Goal: Task Accomplishment & Management: Use online tool/utility

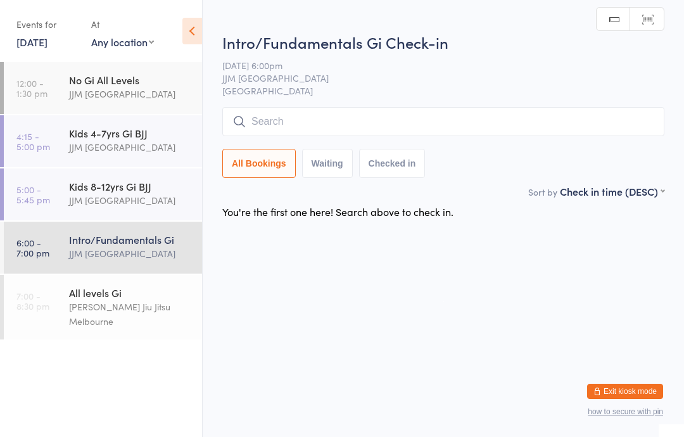
click at [331, 119] on input "search" at bounding box center [443, 121] width 442 height 29
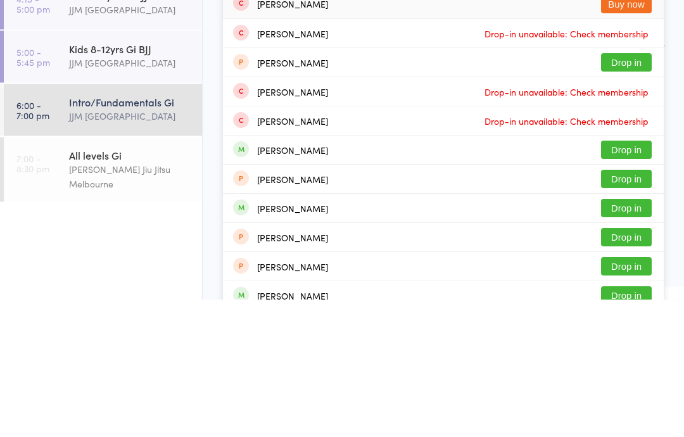
type input "[PERSON_NAME]"
click at [626, 279] on button "Drop in" at bounding box center [626, 288] width 51 height 18
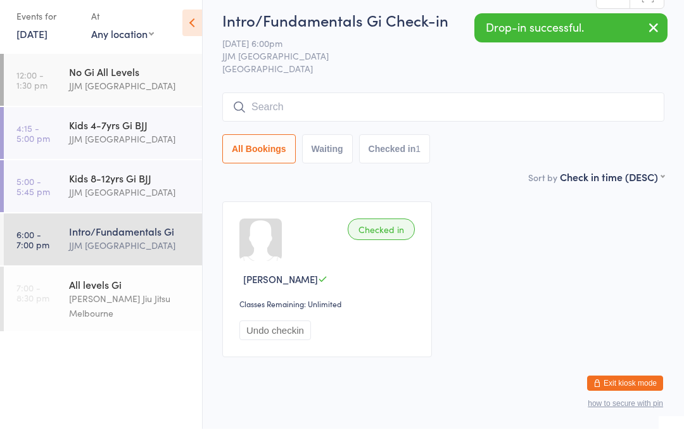
scroll to position [8, 0]
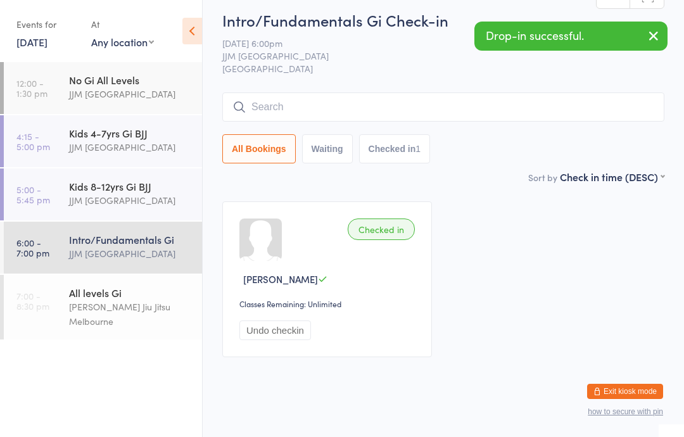
click at [106, 302] on div "[PERSON_NAME] Jiu Jitsu Melbourne" at bounding box center [130, 314] width 122 height 29
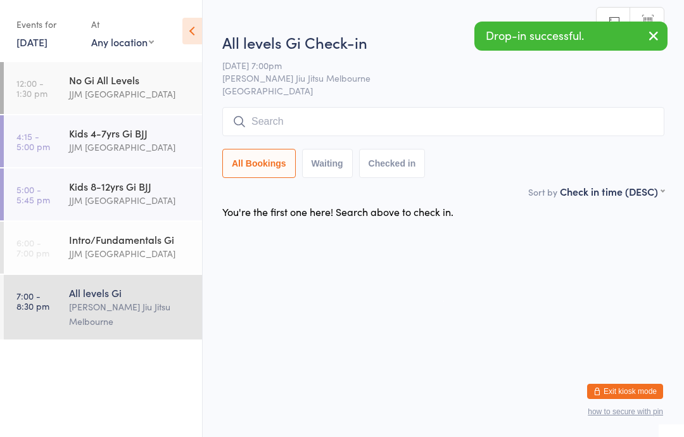
click at [320, 122] on input "search" at bounding box center [443, 121] width 442 height 29
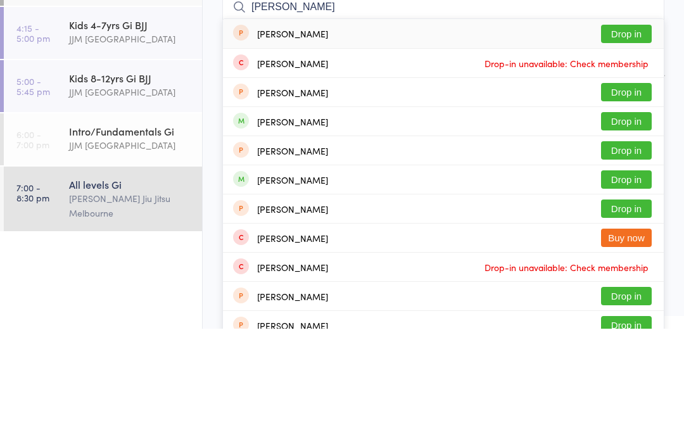
type input "[PERSON_NAME]"
click at [627, 220] on button "Drop in" at bounding box center [626, 229] width 51 height 18
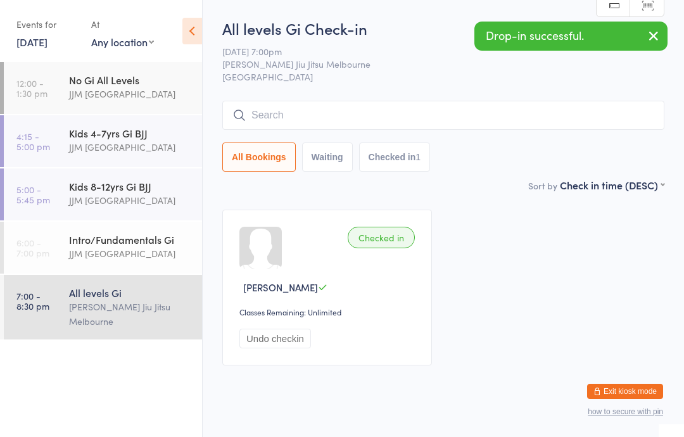
click at [116, 248] on div "JJM [GEOGRAPHIC_DATA]" at bounding box center [130, 253] width 122 height 15
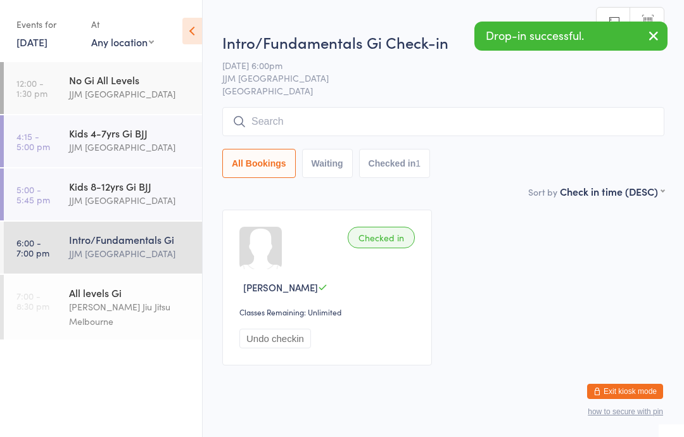
click at [113, 302] on div "[PERSON_NAME] Jiu Jitsu Melbourne" at bounding box center [130, 314] width 122 height 29
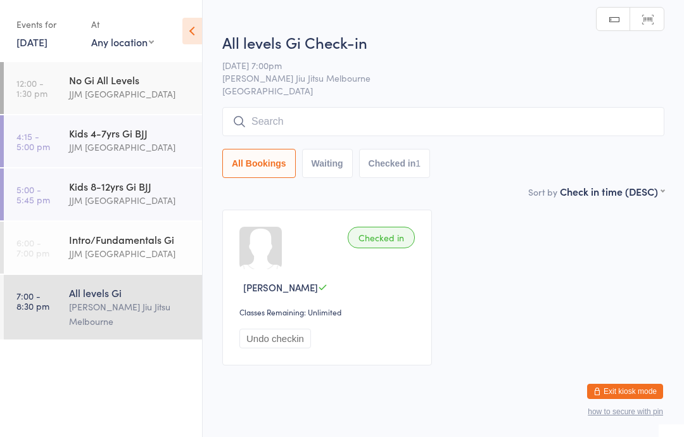
click at [129, 244] on div "Intro/Fundamentals Gi" at bounding box center [130, 240] width 122 height 14
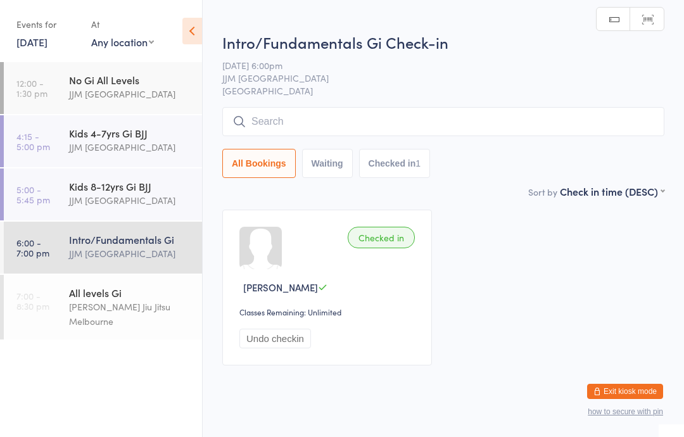
click at [113, 302] on div "[PERSON_NAME] Jiu Jitsu Melbourne" at bounding box center [130, 314] width 122 height 29
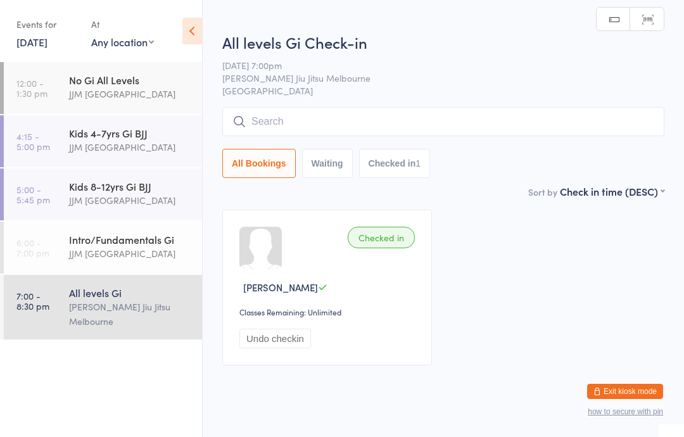
click at [120, 192] on div "Kids 8-12yrs Gi BJJ" at bounding box center [130, 186] width 122 height 14
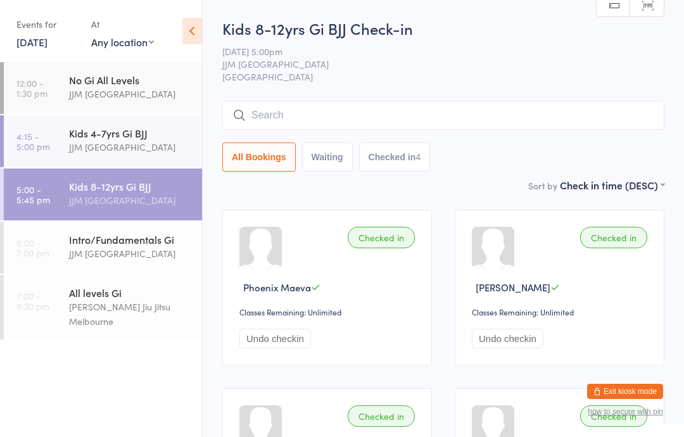
click at [139, 255] on div "JJM [GEOGRAPHIC_DATA]" at bounding box center [130, 253] width 122 height 15
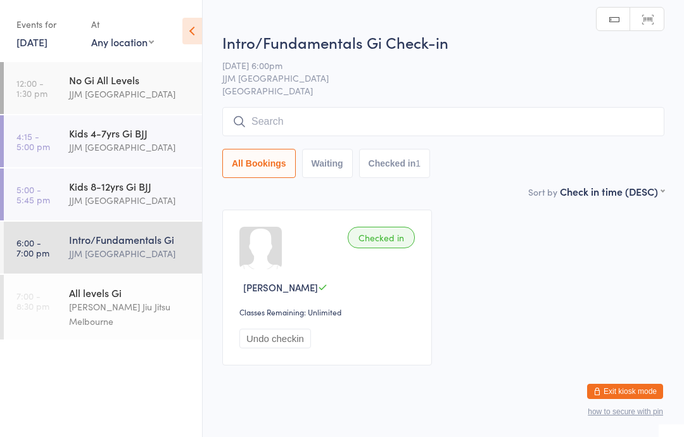
click at [407, 99] on div "Intro/Fundamentals Gi Check-in [DATE] 6:00pm JJM Melbourne Heidelberg West Manu…" at bounding box center [443, 108] width 442 height 153
click at [426, 131] on input "search" at bounding box center [443, 121] width 442 height 29
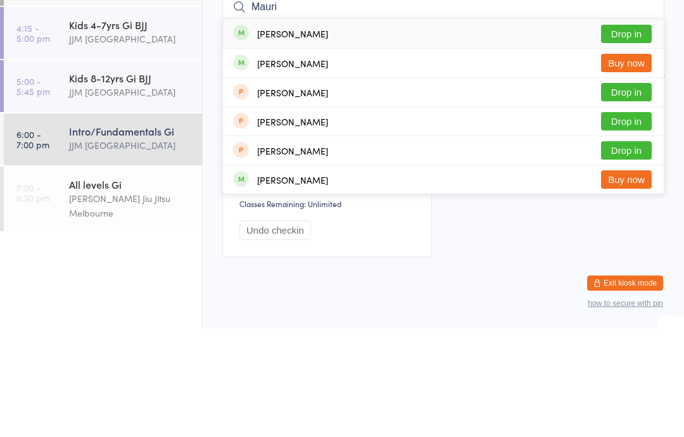
type input "Mauri"
click at [627, 191] on button "Drop in" at bounding box center [626, 200] width 51 height 18
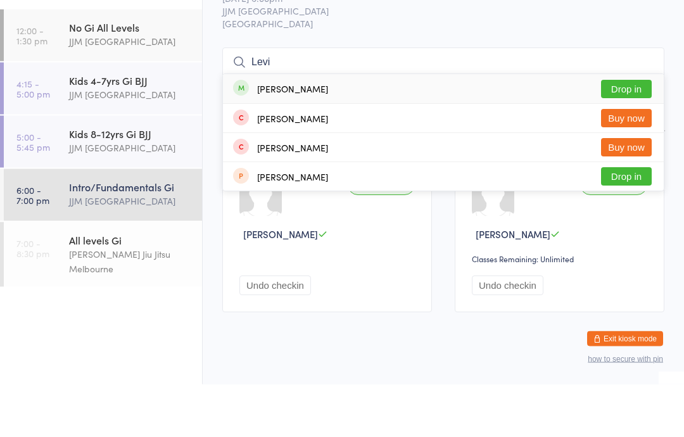
type input "Levi"
click at [650, 133] on button "Drop in" at bounding box center [626, 142] width 51 height 18
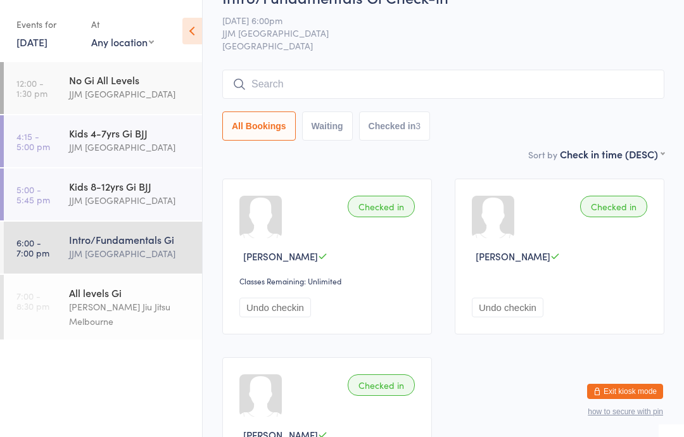
click at [336, 86] on input "search" at bounding box center [443, 84] width 442 height 29
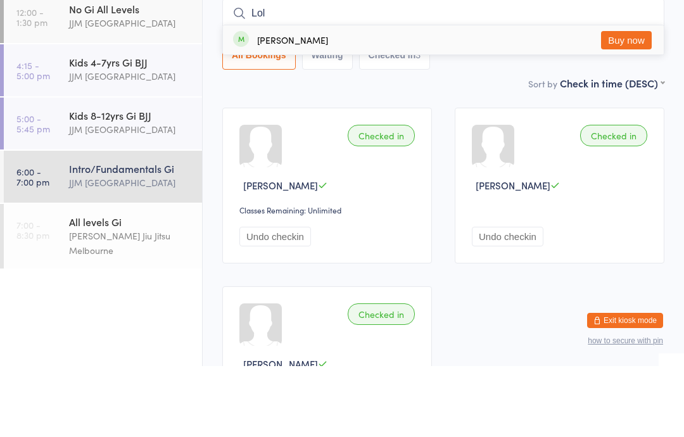
type input "Lol"
click at [354, 96] on div "[PERSON_NAME] Buy now" at bounding box center [443, 110] width 441 height 29
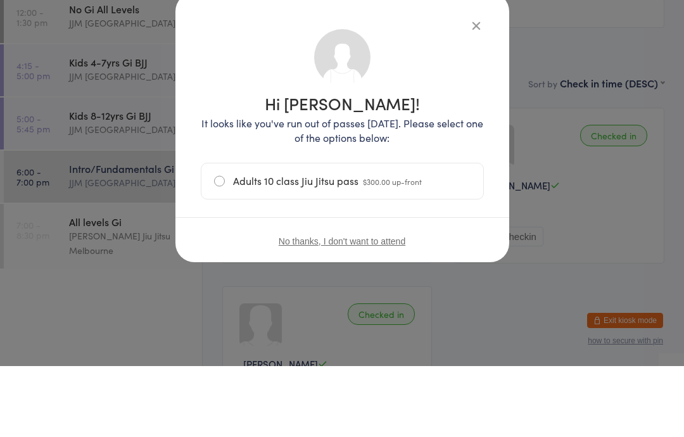
scroll to position [102, 0]
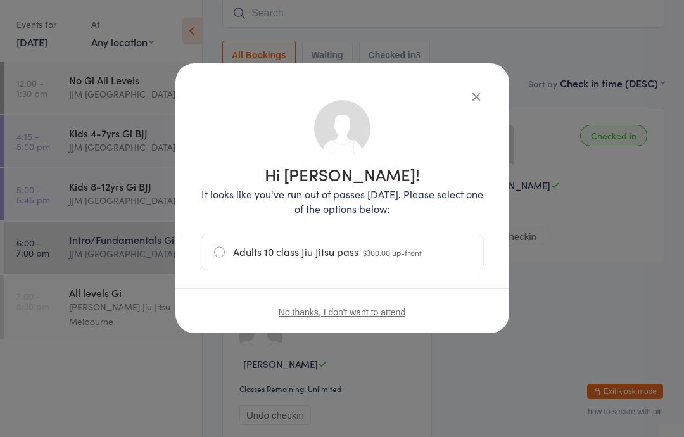
click at [482, 92] on icon "button" at bounding box center [476, 96] width 14 height 14
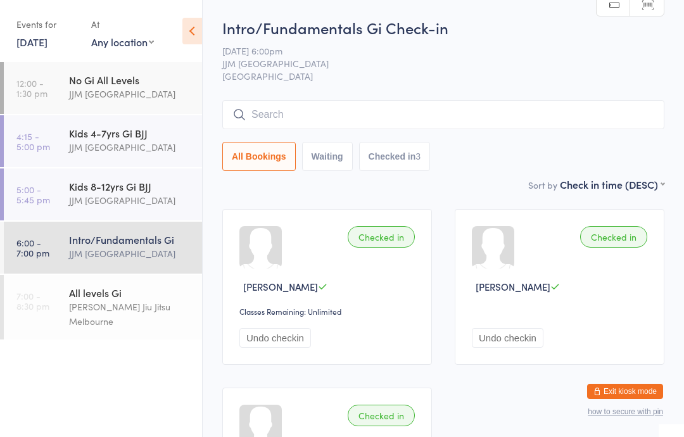
scroll to position [22, 0]
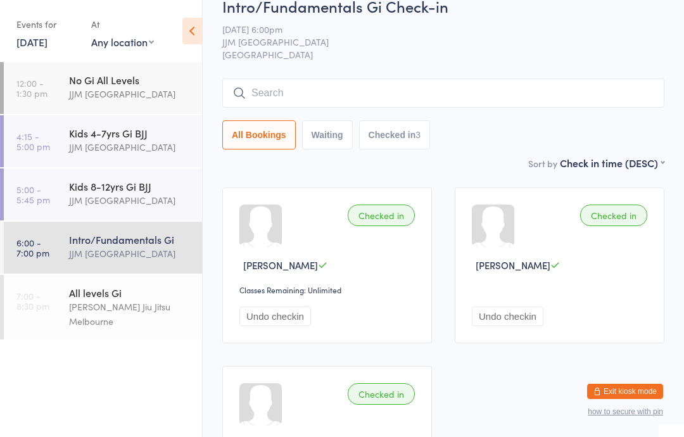
click at [123, 169] on div "Kids 8-12yrs Gi BJJ JJM [GEOGRAPHIC_DATA]" at bounding box center [135, 194] width 133 height 50
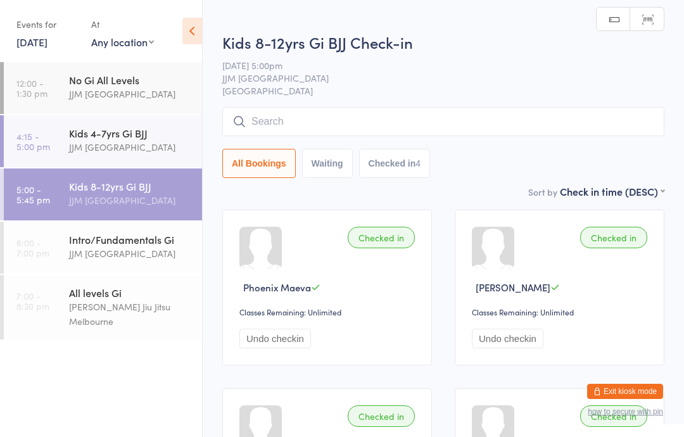
click at [362, 118] on input "search" at bounding box center [443, 121] width 442 height 29
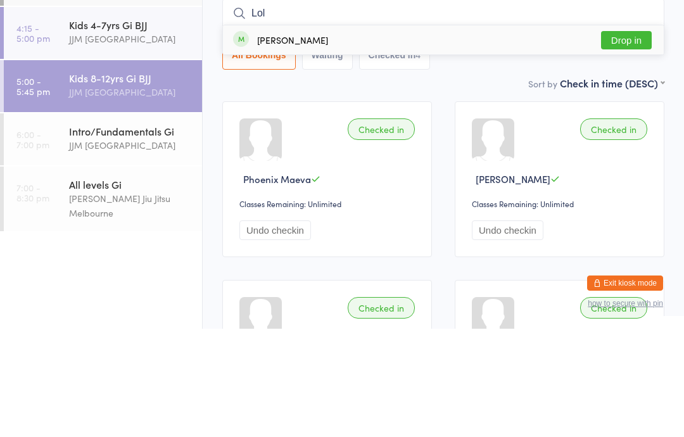
type input "Lol"
click at [337, 134] on div "[PERSON_NAME] Drop in" at bounding box center [443, 148] width 441 height 29
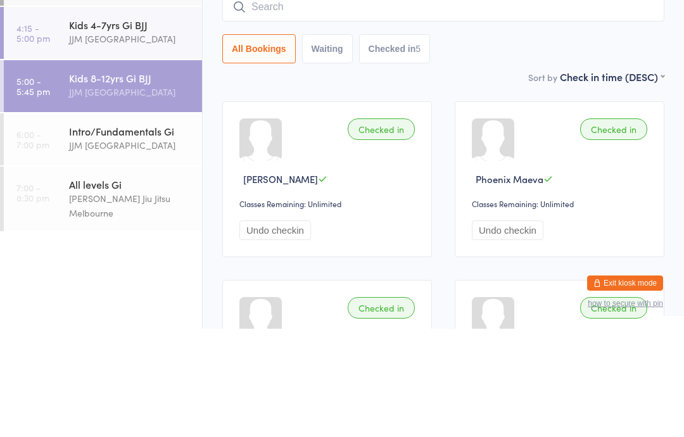
click at [88, 233] on div "Intro/Fundamentals Gi" at bounding box center [130, 240] width 122 height 14
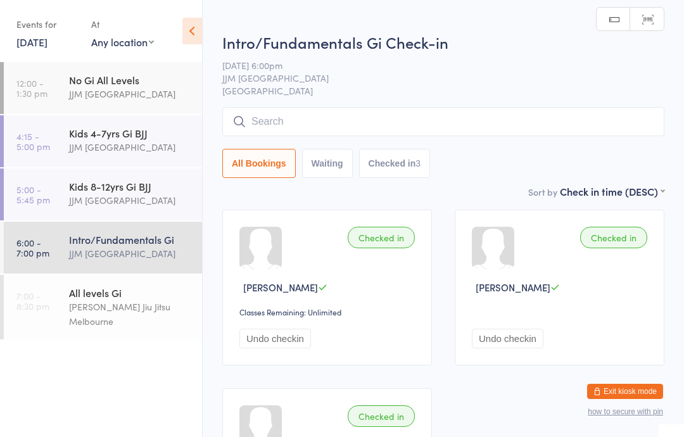
click at [268, 130] on input "search" at bounding box center [443, 121] width 442 height 29
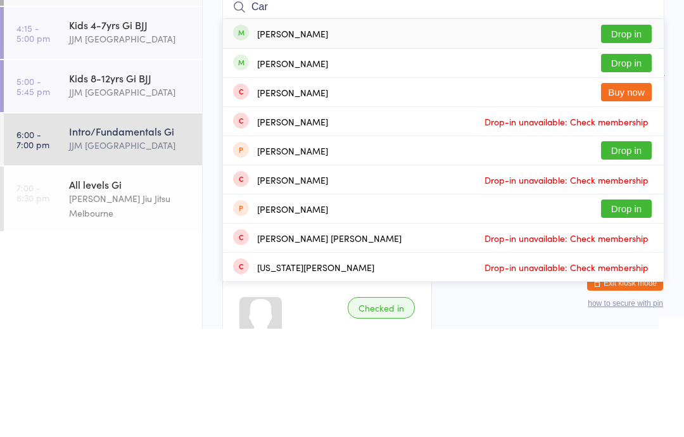
type input "Car"
click at [628, 162] on button "Drop in" at bounding box center [626, 171] width 51 height 18
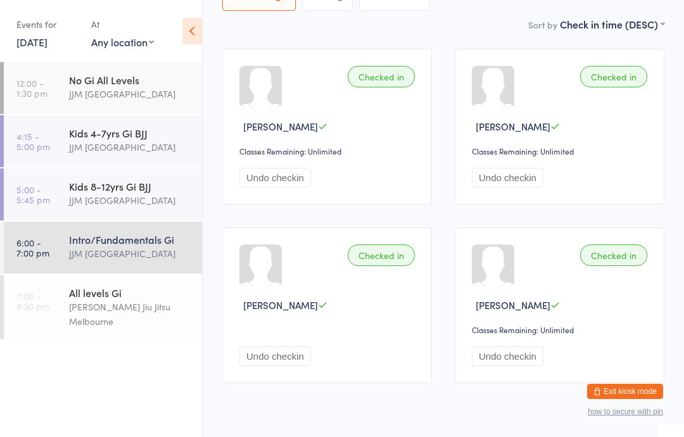
scroll to position [162, 0]
click at [92, 201] on div "JJM [GEOGRAPHIC_DATA]" at bounding box center [130, 200] width 122 height 15
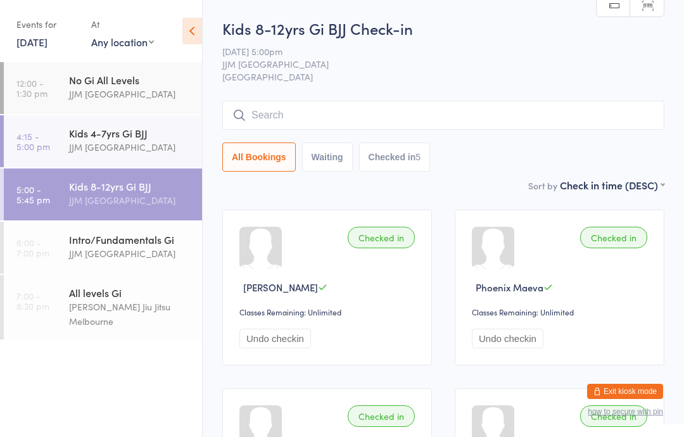
click at [92, 140] on div "Kids 4-7yrs Gi BJJ" at bounding box center [130, 133] width 122 height 14
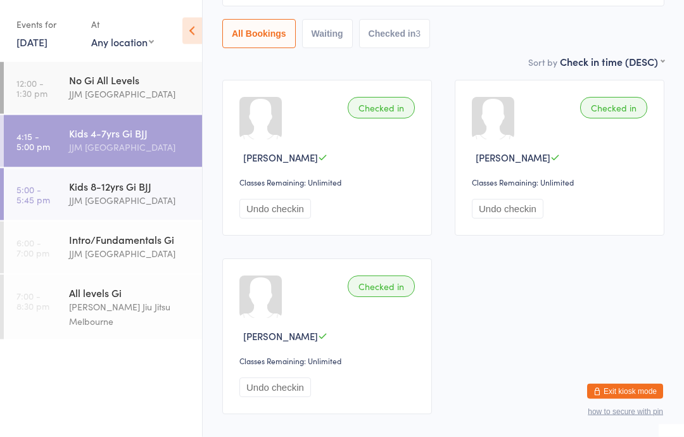
scroll to position [162, 0]
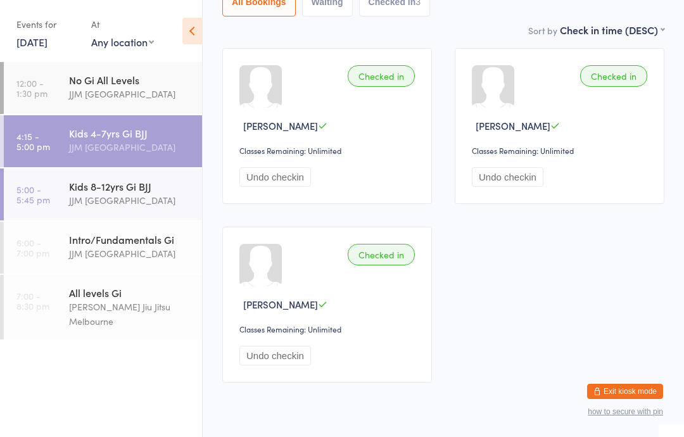
click at [73, 200] on div "JJM [GEOGRAPHIC_DATA]" at bounding box center [130, 200] width 122 height 15
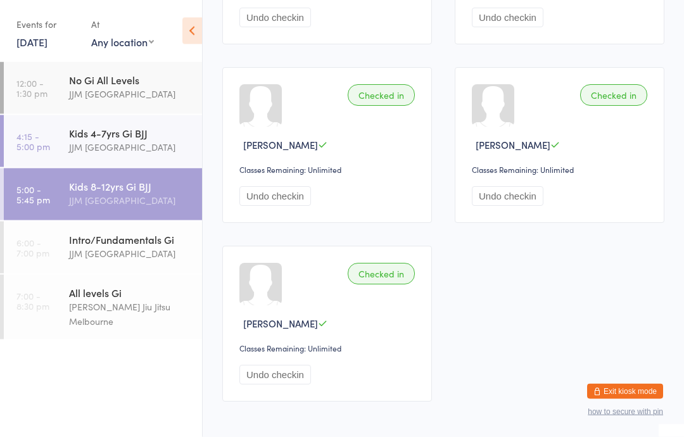
scroll to position [343, 0]
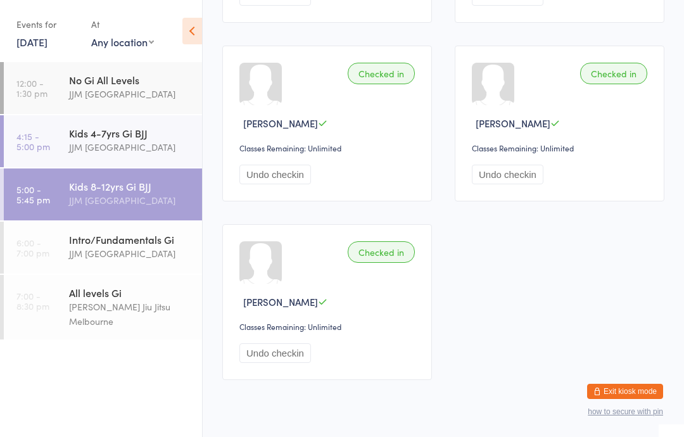
click at [67, 257] on link "6:00 - 7:00 pm Intro/Fundamentals Gi JJM [GEOGRAPHIC_DATA]" at bounding box center [103, 248] width 198 height 52
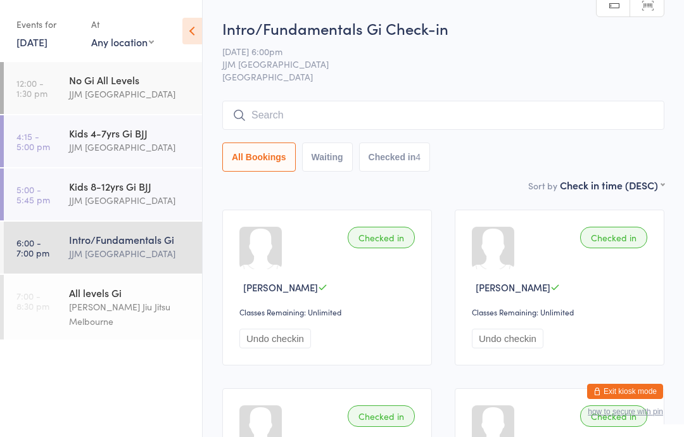
click at [363, 111] on input "search" at bounding box center [443, 115] width 442 height 29
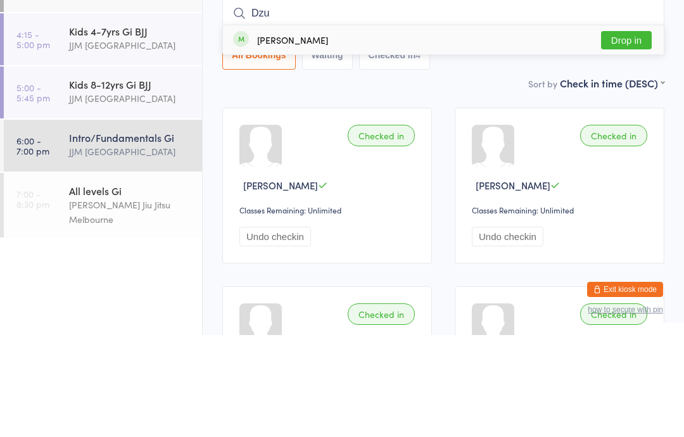
type input "Dzu"
click at [637, 133] on button "Drop in" at bounding box center [626, 142] width 51 height 18
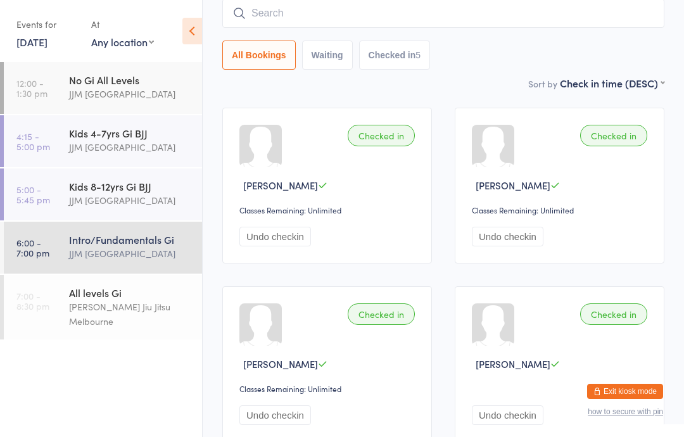
click at [273, 22] on input "search" at bounding box center [443, 13] width 442 height 29
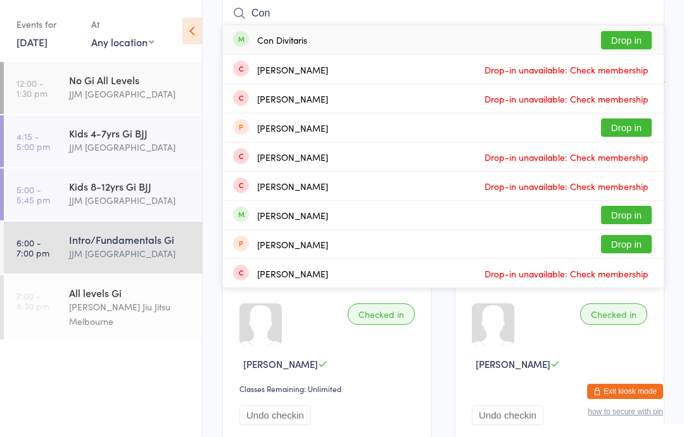
type input "Con"
click at [622, 41] on button "Drop in" at bounding box center [626, 40] width 51 height 18
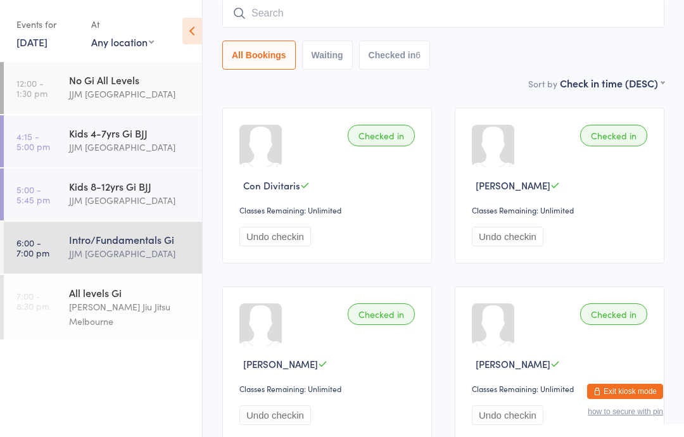
click at [310, 9] on input "search" at bounding box center [443, 13] width 442 height 29
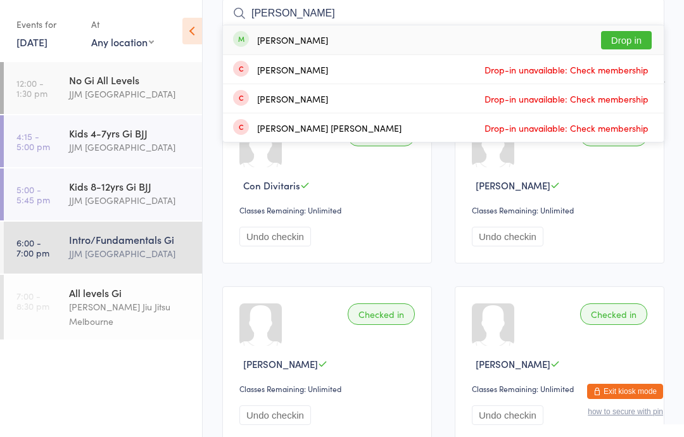
type input "[PERSON_NAME]"
click at [628, 32] on button "Drop in" at bounding box center [626, 40] width 51 height 18
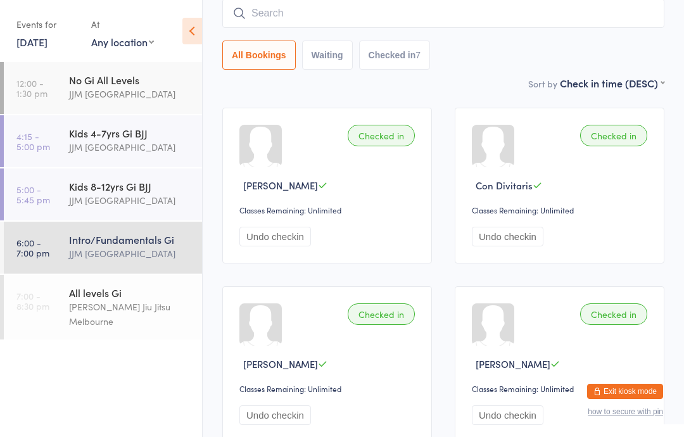
click at [273, 8] on input "search" at bounding box center [443, 13] width 442 height 29
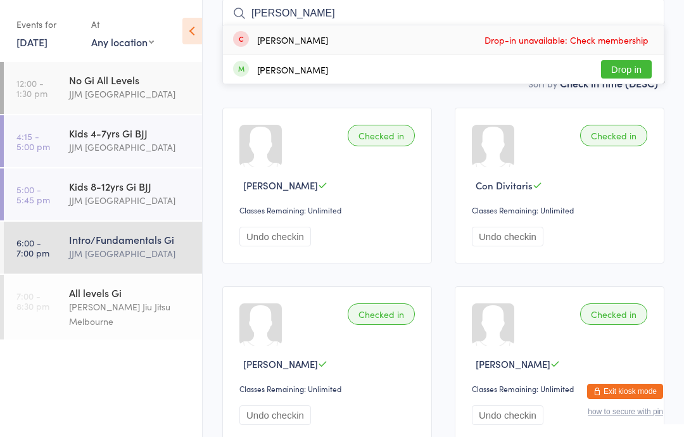
type input "[PERSON_NAME]"
click at [617, 65] on button "Drop in" at bounding box center [626, 69] width 51 height 18
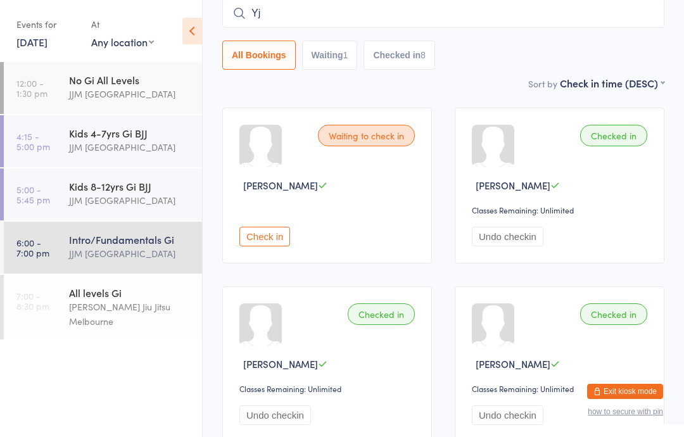
type input "Y"
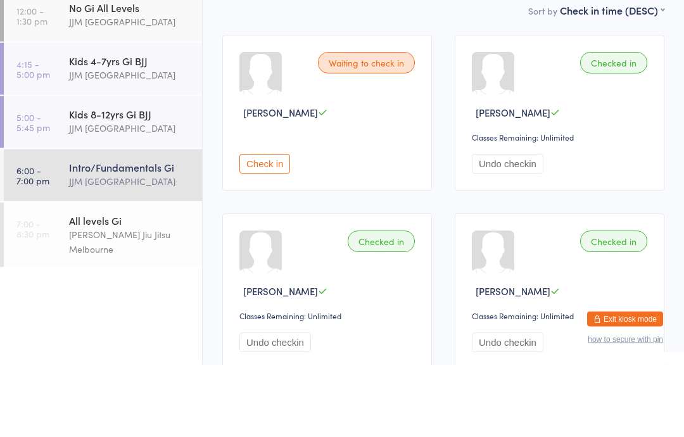
scroll to position [21, 0]
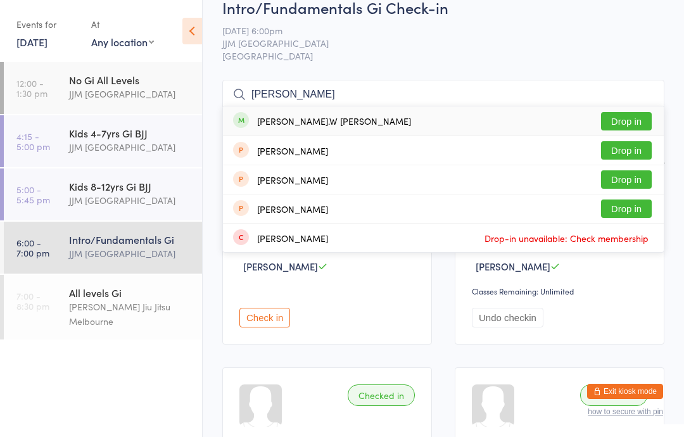
type input "[PERSON_NAME]"
click at [633, 117] on button "Drop in" at bounding box center [626, 121] width 51 height 18
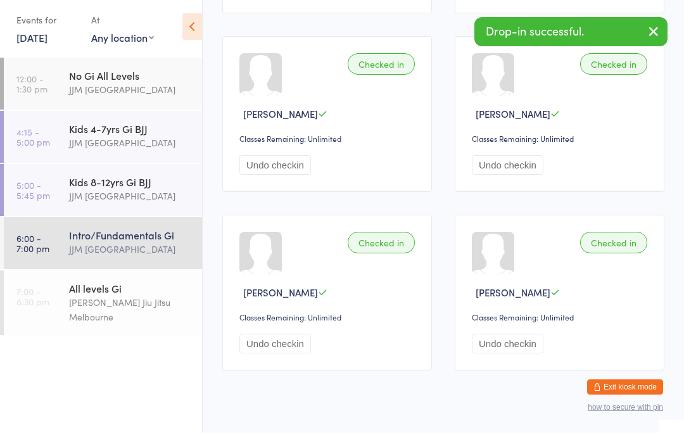
scroll to position [756, 0]
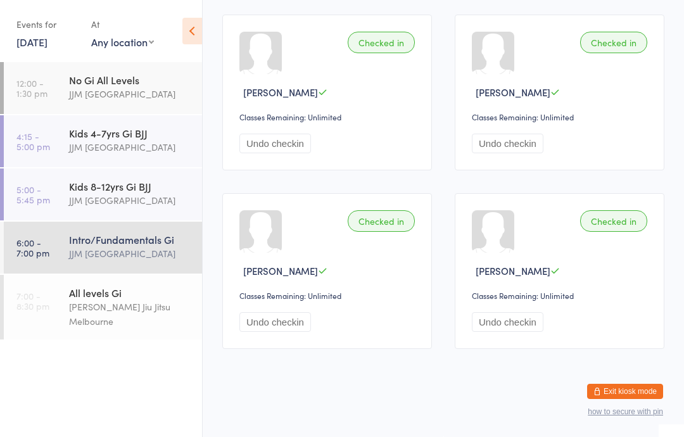
click at [105, 312] on div "[PERSON_NAME] Jiu Jitsu Melbourne" at bounding box center [130, 314] width 122 height 29
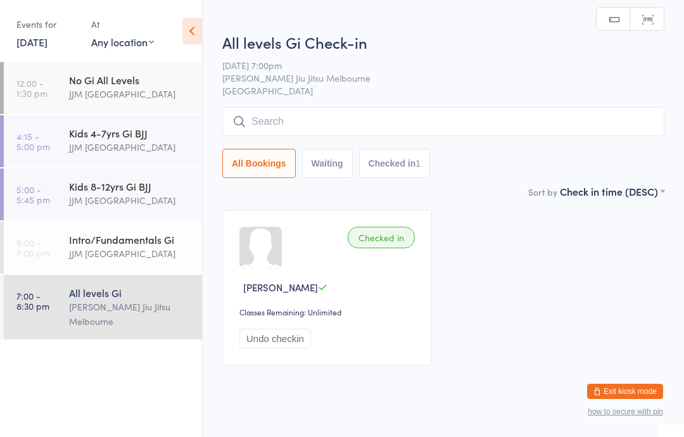
click at [498, 110] on input "search" at bounding box center [443, 121] width 442 height 29
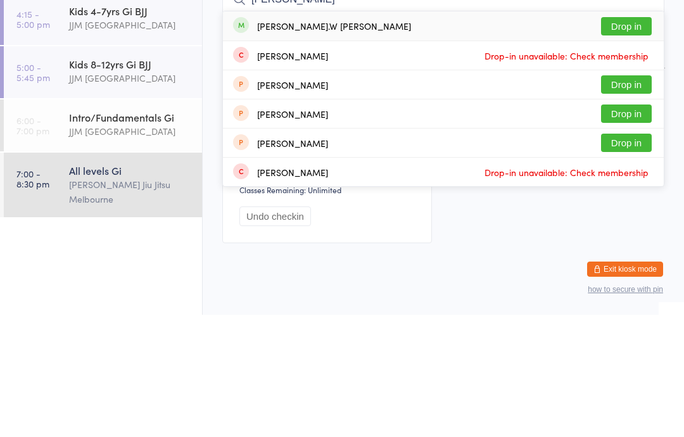
type input "[PERSON_NAME]"
click at [645, 139] on button "Drop in" at bounding box center [626, 148] width 51 height 18
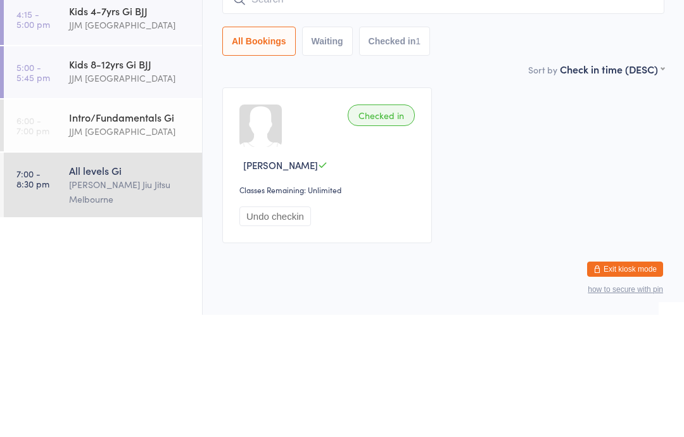
scroll to position [31, 0]
